Goal: Register for event/course

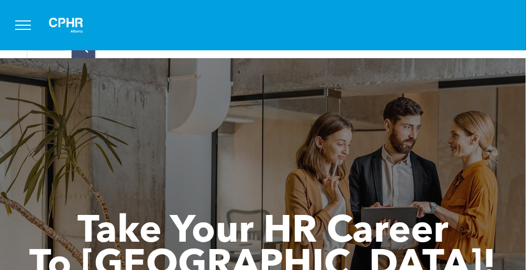
click at [27, 25] on span "menu" at bounding box center [23, 25] width 16 height 1
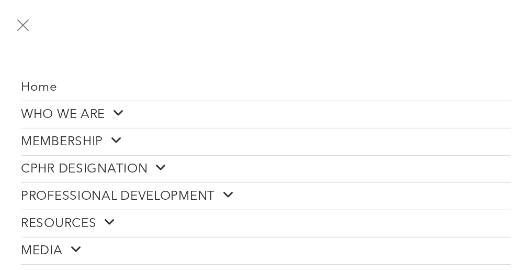
click at [140, 191] on span "PROFESSIONAL DEVELOPMENT" at bounding box center [128, 196] width 214 height 16
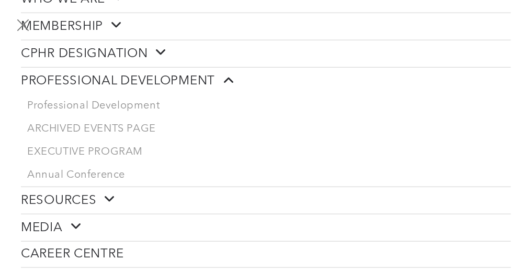
scroll to position [120, 0]
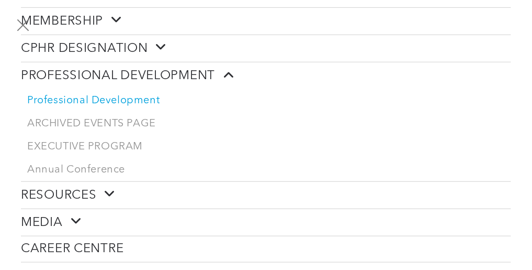
click at [116, 95] on span "Professional Development" at bounding box center [93, 100] width 132 height 13
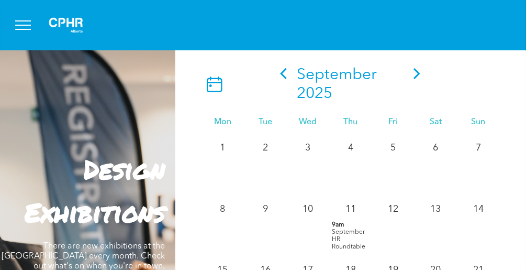
scroll to position [913, 0]
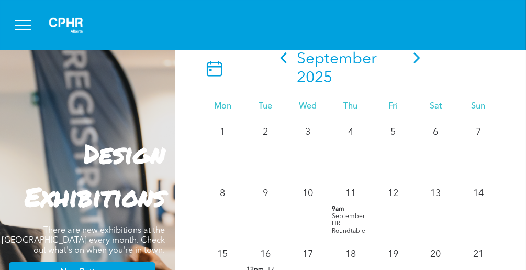
click at [415, 63] on icon at bounding box center [417, 57] width 16 height 11
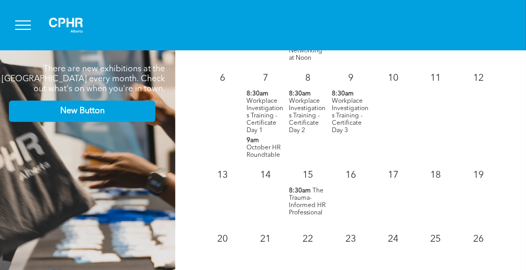
scroll to position [1092, 0]
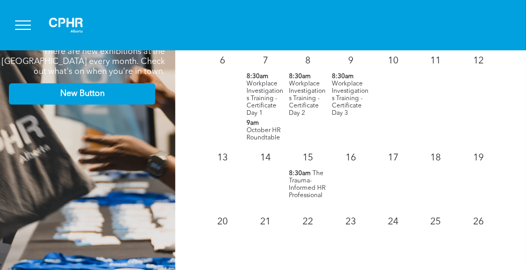
click at [267, 129] on p "9am October HR Roundtable" at bounding box center [265, 130] width 37 height 22
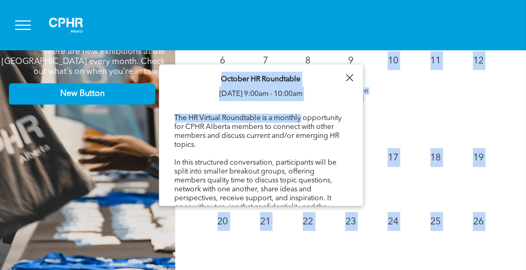
drag, startPoint x: 363, startPoint y: 94, endPoint x: 360, endPoint y: 115, distance: 21.2
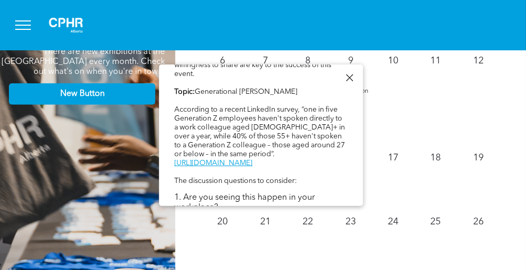
scroll to position [168, 0]
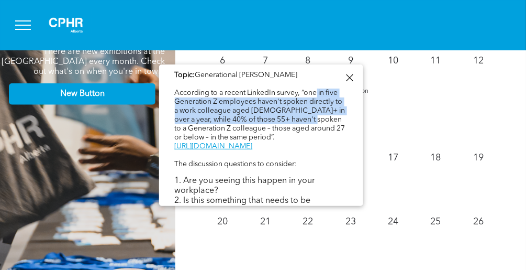
drag, startPoint x: 319, startPoint y: 114, endPoint x: 318, endPoint y: 87, distance: 27.2
click at [318, 87] on div "The HR Virtual Roundtable is a monthly opportunity for CPHR Alberta members to …" at bounding box center [261, 158] width 173 height 426
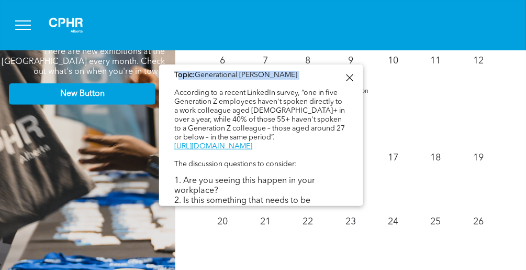
drag, startPoint x: 176, startPoint y: 74, endPoint x: 311, endPoint y: 81, distance: 134.7
click at [311, 81] on div "The HR Virtual Roundtable is a monthly opportunity for CPHR Alberta members to …" at bounding box center [261, 158] width 173 height 426
copy div "opic: Generational [PERSON_NAME]"
drag, startPoint x: 306, startPoint y: 155, endPoint x: 172, endPoint y: 91, distance: 149.2
click at [172, 91] on div "October HR Roundtable [DATE] 9:00am - 10:00am The HR Virtual Roundtable is a mo…" at bounding box center [261, 136] width 204 height 478
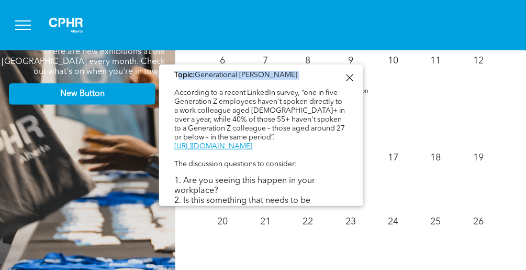
copy div "According to a recent LinkedIn survey, “one in five Generation Z employees have…"
